Goal: Navigation & Orientation: Understand site structure

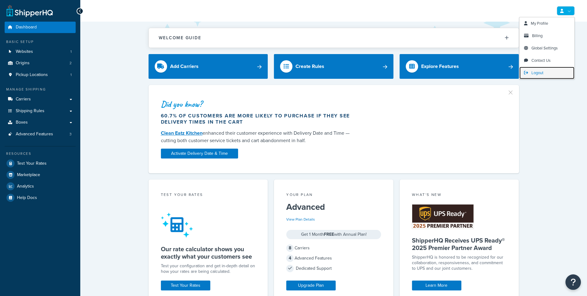
click at [554, 68] on link "Logout" at bounding box center [546, 73] width 55 height 12
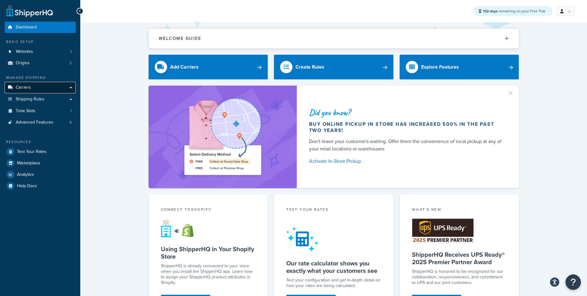
click at [61, 92] on link "Carriers" at bounding box center [40, 87] width 71 height 11
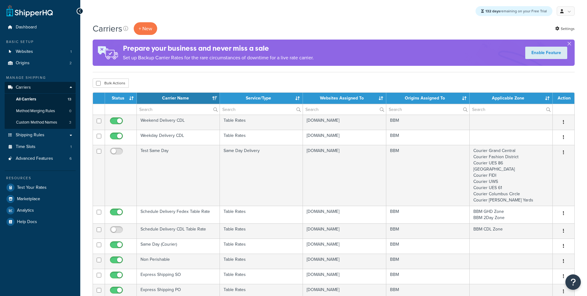
select select "15"
click at [57, 52] on link "Websites 1" at bounding box center [40, 51] width 71 height 11
